Goal: Task Accomplishment & Management: Manage account settings

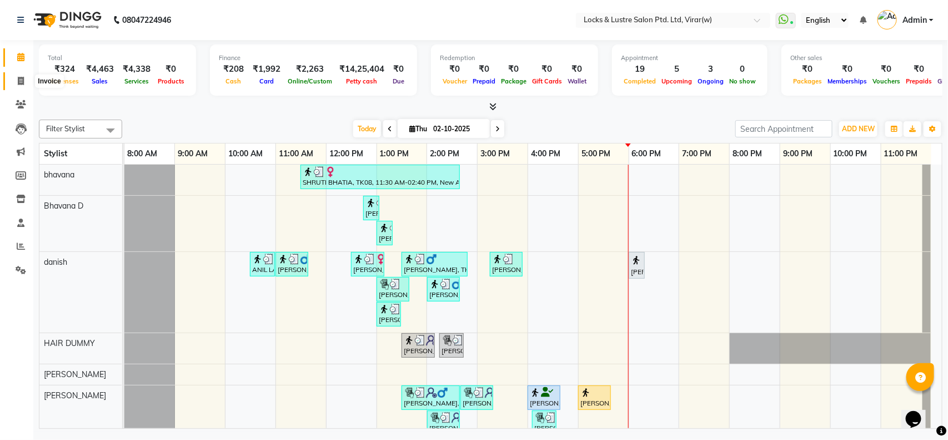
click at [15, 84] on span at bounding box center [20, 81] width 19 height 13
select select "service"
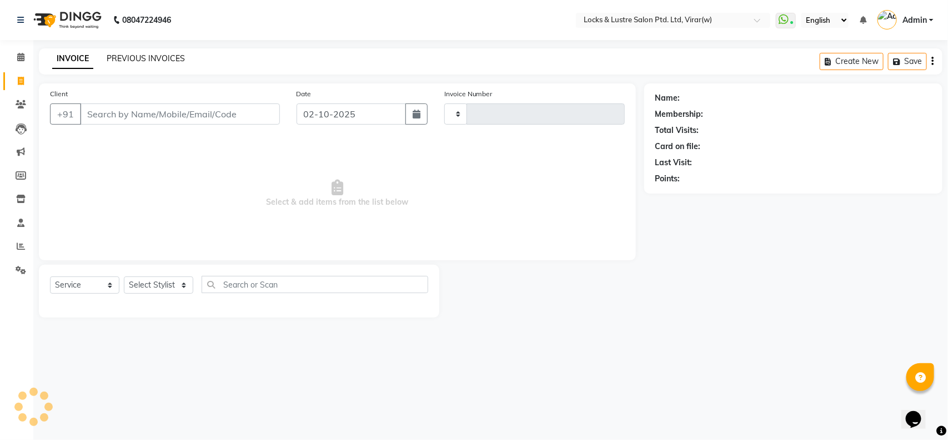
click at [146, 62] on link "PREVIOUS INVOICES" at bounding box center [146, 58] width 78 height 10
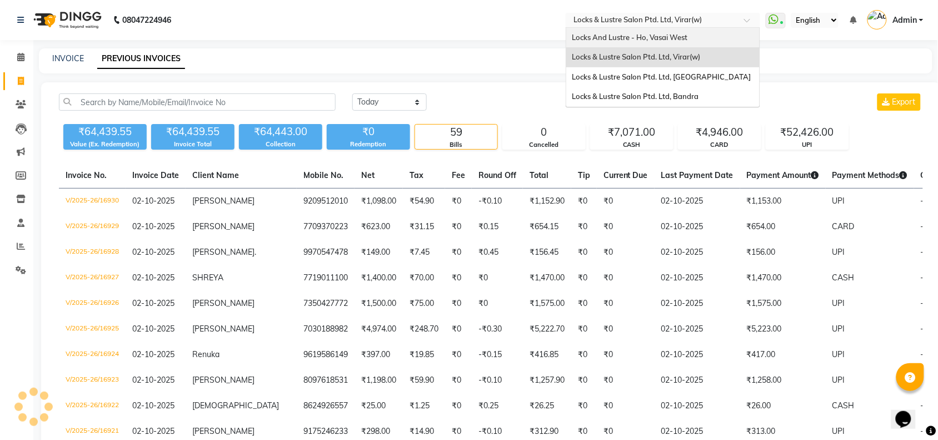
click at [666, 27] on ng-select "Select Location × Locks & Lustre Salon Ptd. Ltd, Virar(w) Locks And Lustre - Ho…" at bounding box center [663, 20] width 194 height 15
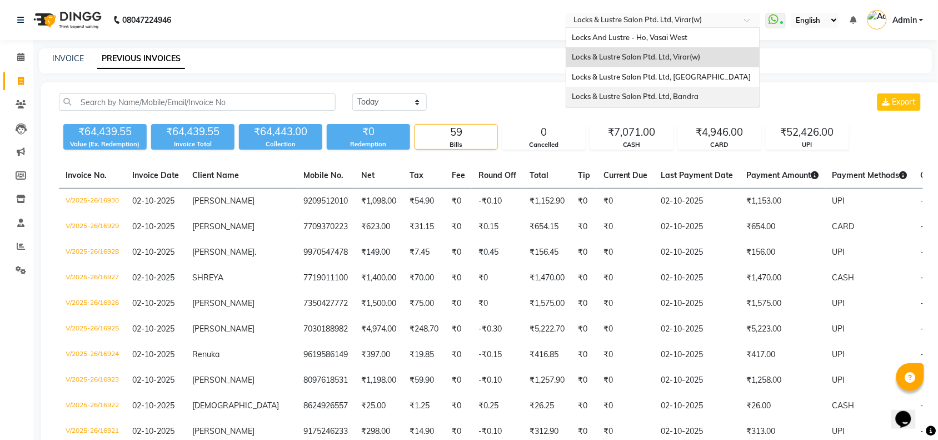
click at [649, 96] on span "Locks & Lustre Salon Ptd. Ltd, Bandra" at bounding box center [635, 96] width 127 height 9
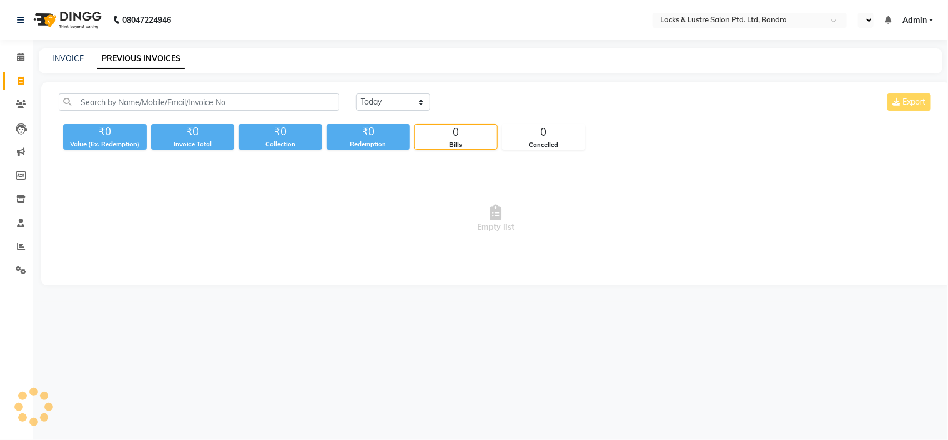
select select "en"
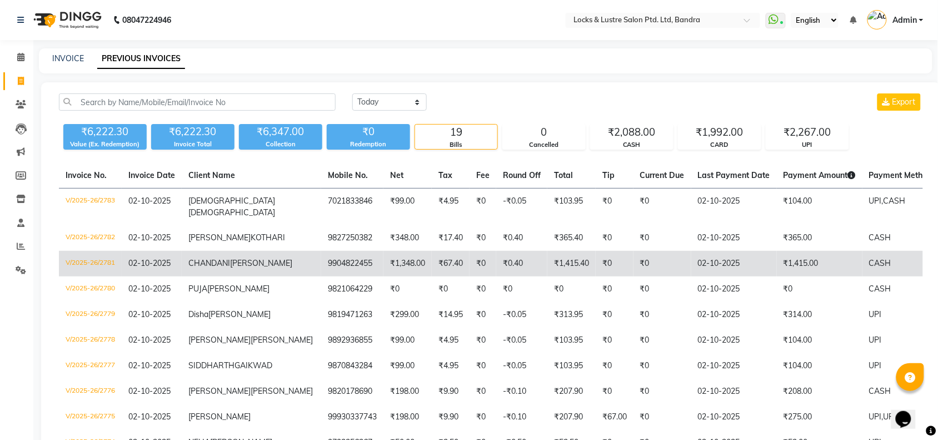
click at [98, 262] on td "V/2025-26/2781" at bounding box center [90, 264] width 63 height 26
click at [76, 262] on td "V/2025-26/2781" at bounding box center [90, 264] width 63 height 26
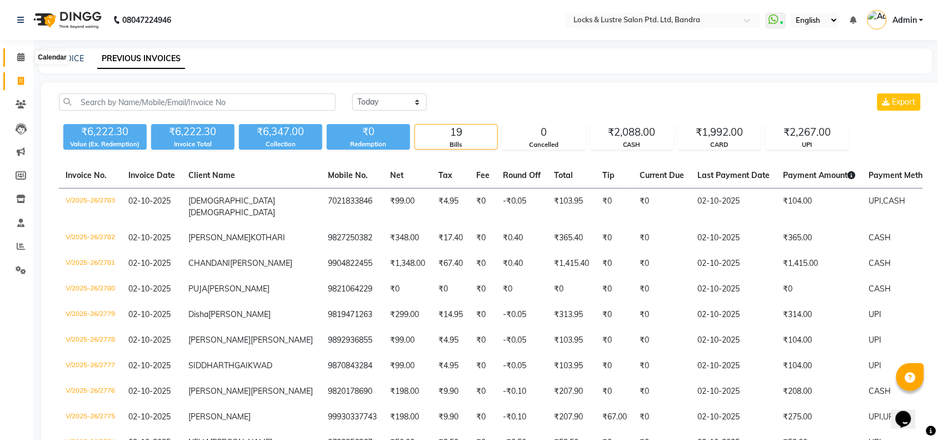
click at [15, 56] on span at bounding box center [20, 57] width 19 height 13
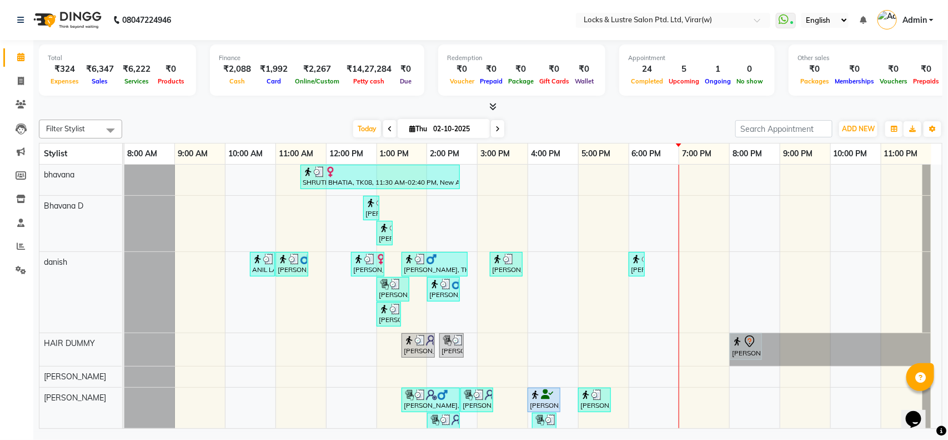
click at [493, 107] on icon at bounding box center [493, 106] width 7 height 8
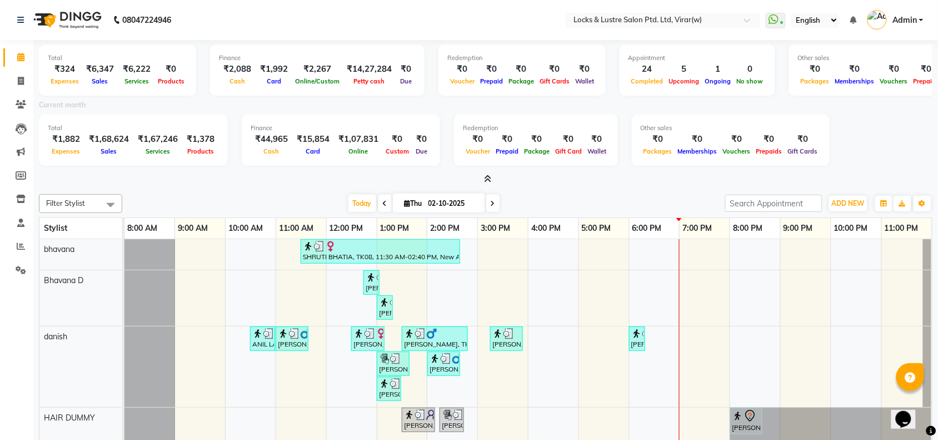
click at [292, 142] on div "₹15,854" at bounding box center [313, 139] width 42 height 13
drag, startPoint x: 290, startPoint y: 142, endPoint x: 218, endPoint y: 197, distance: 90.7
click at [218, 197] on div "Today Thu 02-10-2025" at bounding box center [424, 203] width 592 height 17
click at [216, 194] on div "Filter Stylist Select All bhavana Bhavana D danish HAIR DUMMY ikram shaikh Nabi…" at bounding box center [485, 203] width 893 height 19
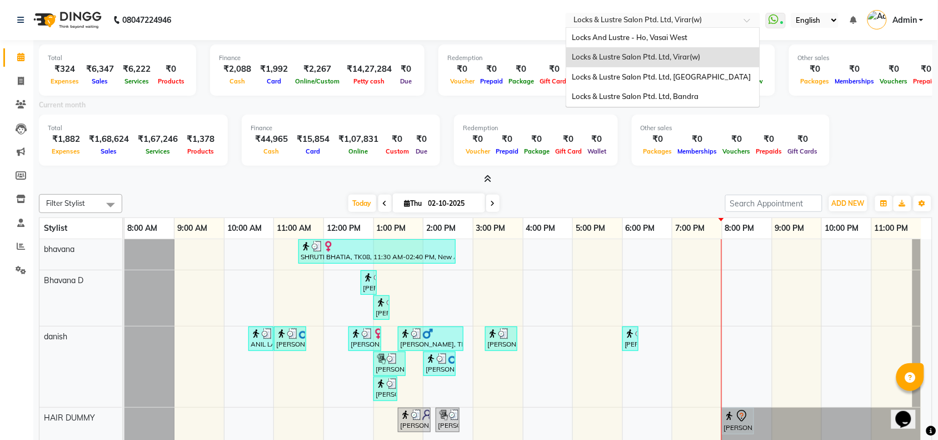
click at [581, 18] on input "text" at bounding box center [651, 21] width 161 height 11
click at [596, 71] on div "Locks & Lustre Salon Ptd. Ltd, Lower Parel" at bounding box center [662, 77] width 193 height 20
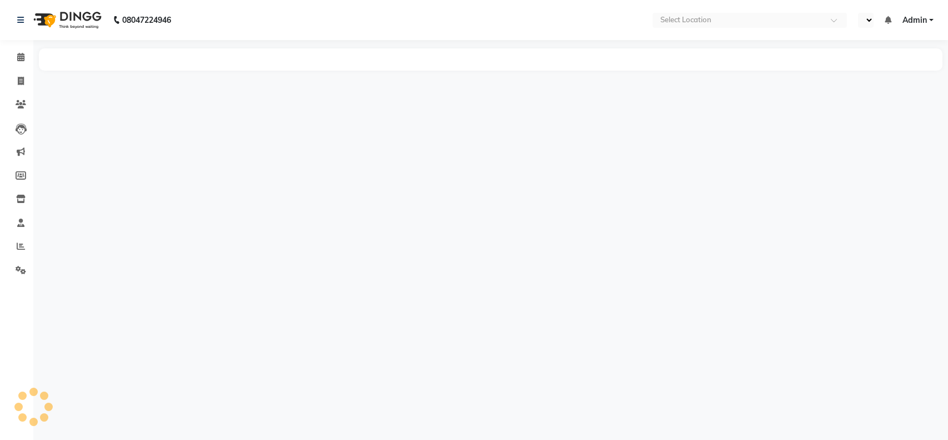
select select "en"
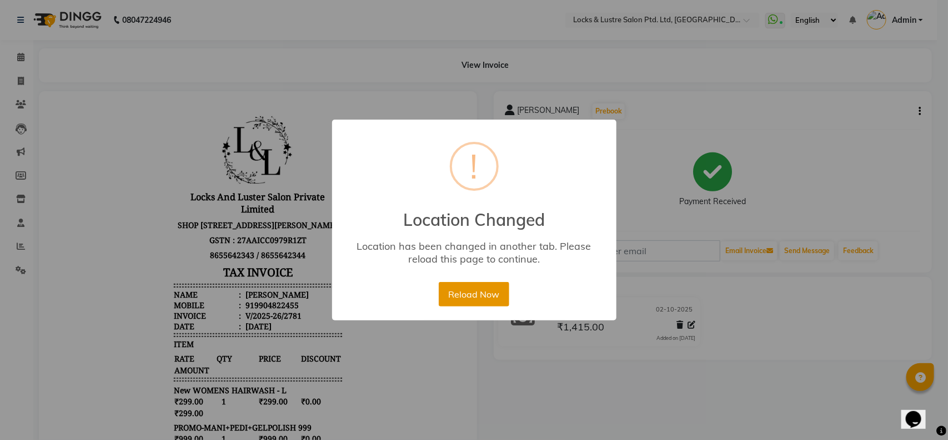
click at [467, 294] on button "Reload Now" at bounding box center [474, 294] width 71 height 24
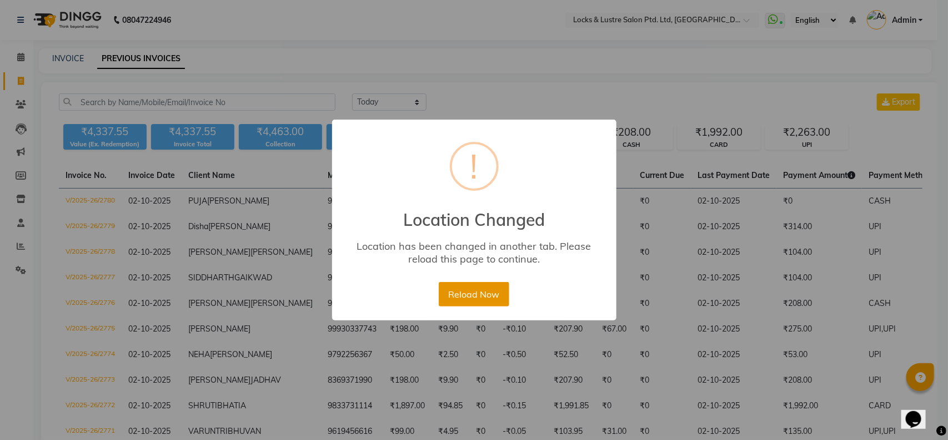
click at [460, 293] on button "Reload Now" at bounding box center [474, 294] width 71 height 24
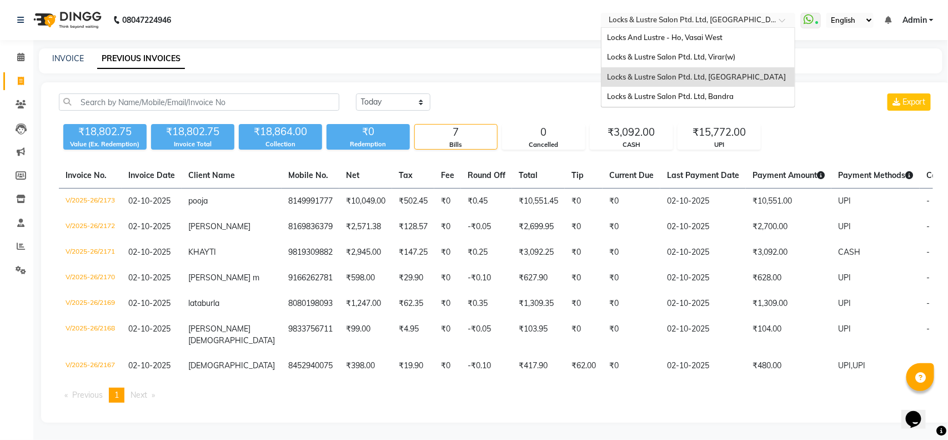
click at [731, 16] on input "text" at bounding box center [687, 21] width 161 height 11
click at [700, 93] on span "Locks & Lustre Salon Ptd. Ltd, Bandra" at bounding box center [670, 96] width 127 height 9
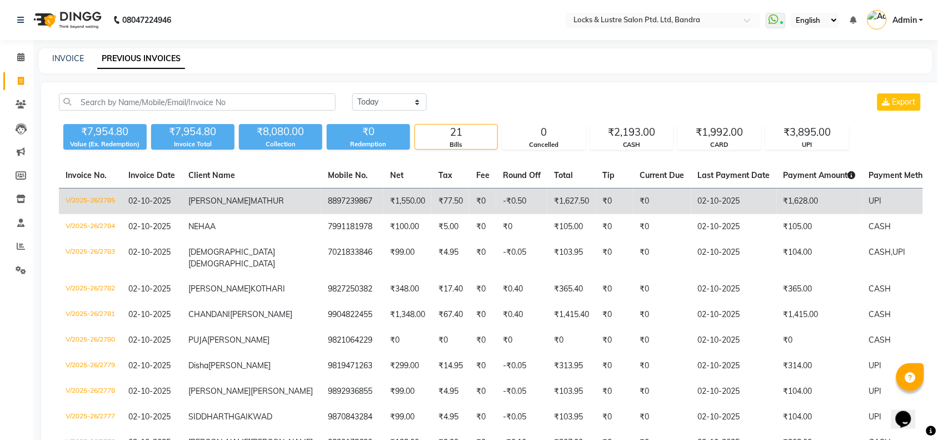
click at [74, 202] on td "V/2025-26/2785" at bounding box center [90, 201] width 63 height 26
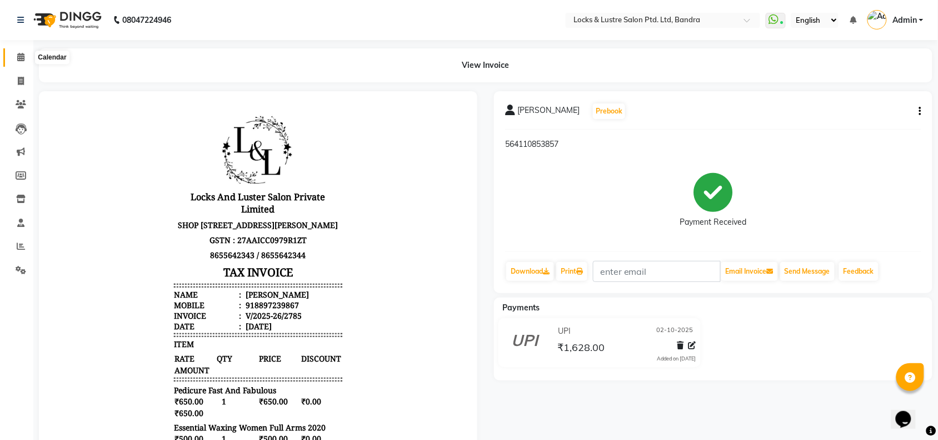
click at [23, 63] on span at bounding box center [20, 57] width 19 height 13
